Goal: Task Accomplishment & Management: Manage account settings

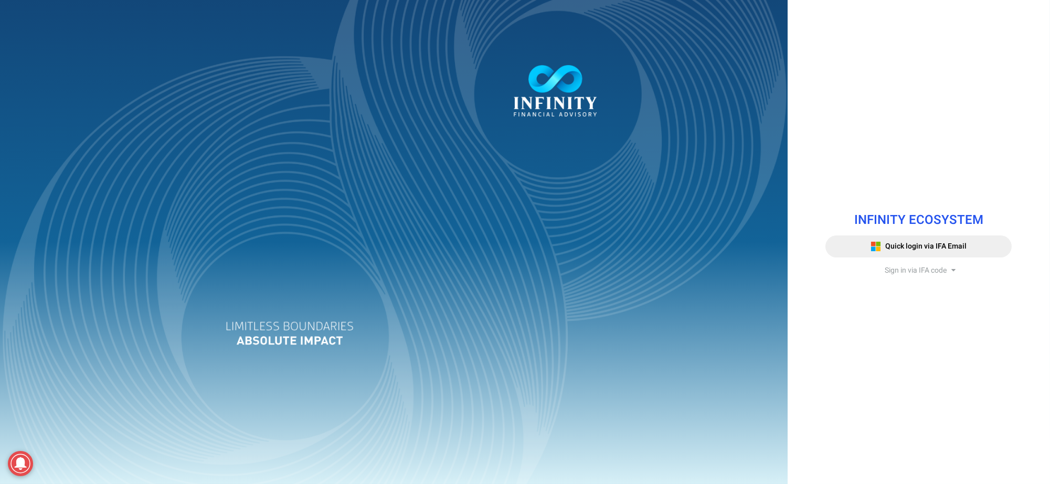
click at [907, 270] on span "Sign in via IFA code" at bounding box center [916, 270] width 62 height 11
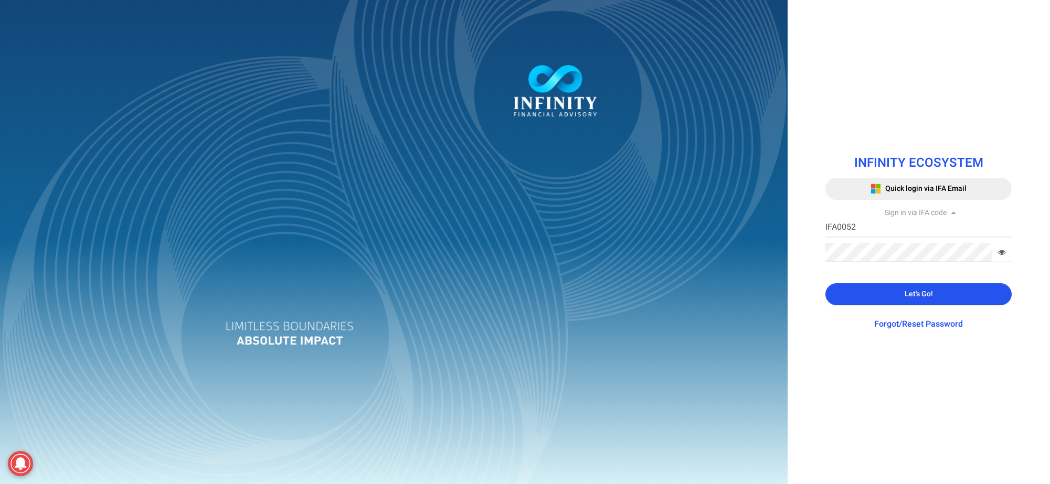
click at [895, 292] on button "Let's Go!" at bounding box center [918, 294] width 186 height 22
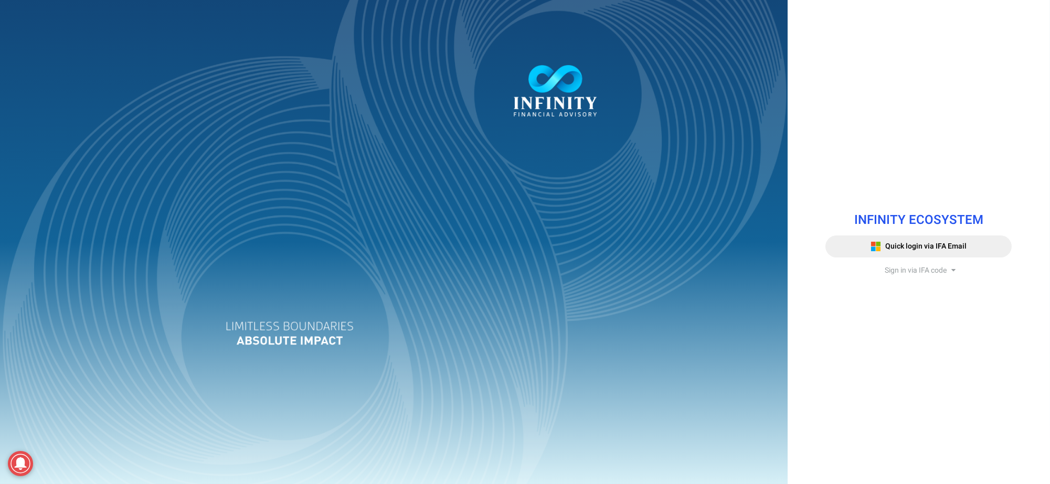
click at [919, 272] on span "Sign in via IFA code" at bounding box center [916, 270] width 62 height 11
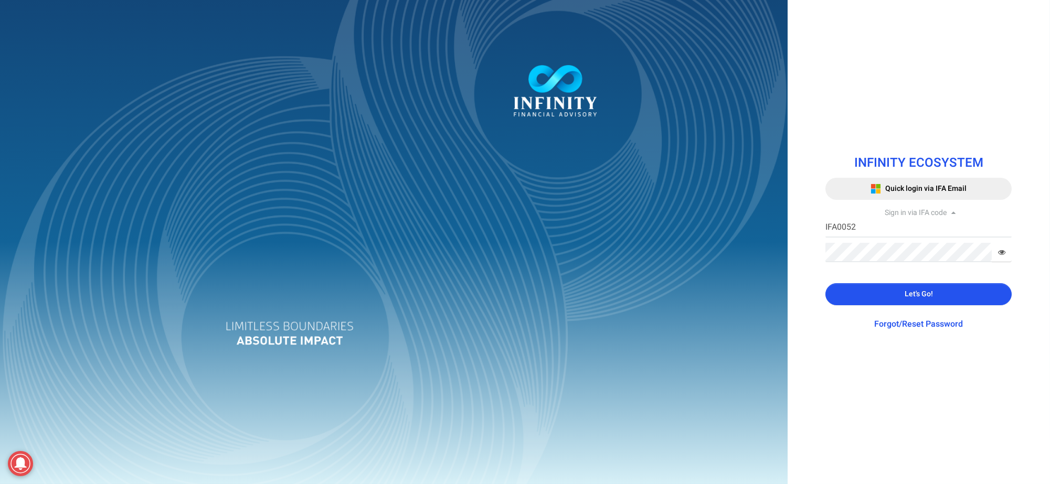
click at [898, 288] on button "Let's Go!" at bounding box center [918, 294] width 186 height 22
